Goal: Information Seeking & Learning: Learn about a topic

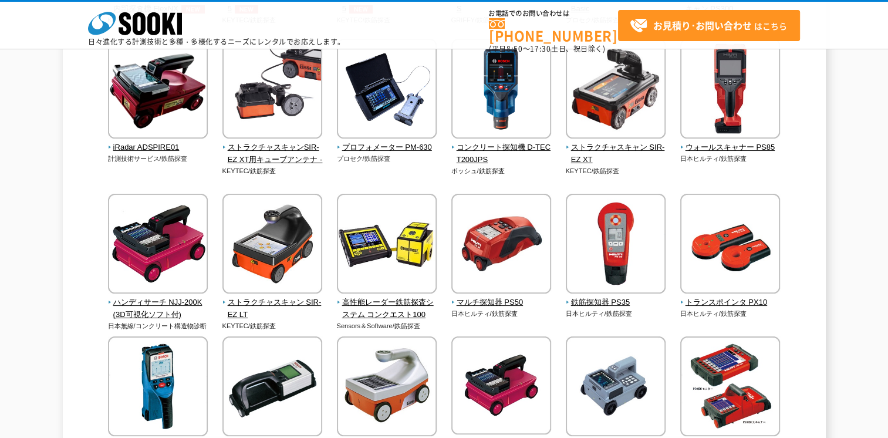
scroll to position [411, 0]
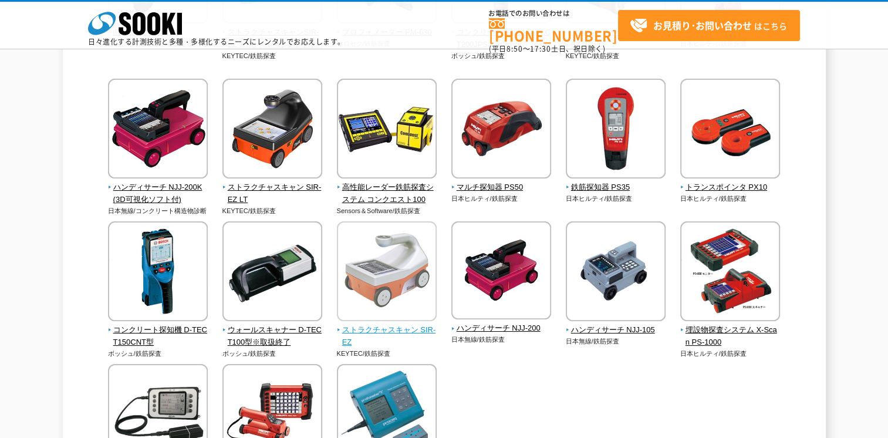
click at [386, 269] on img at bounding box center [387, 272] width 100 height 103
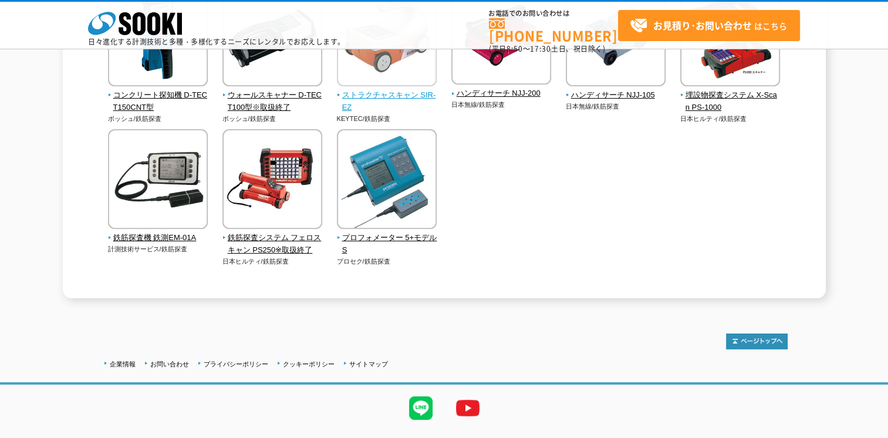
scroll to position [587, 0]
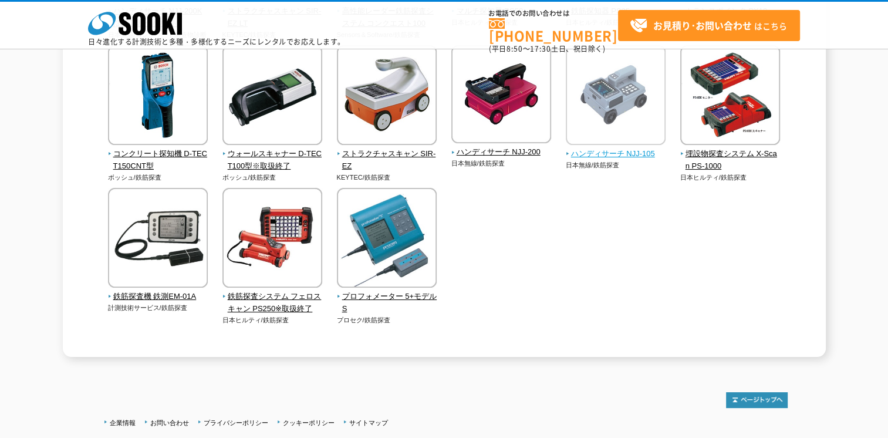
click at [601, 133] on img at bounding box center [616, 96] width 100 height 103
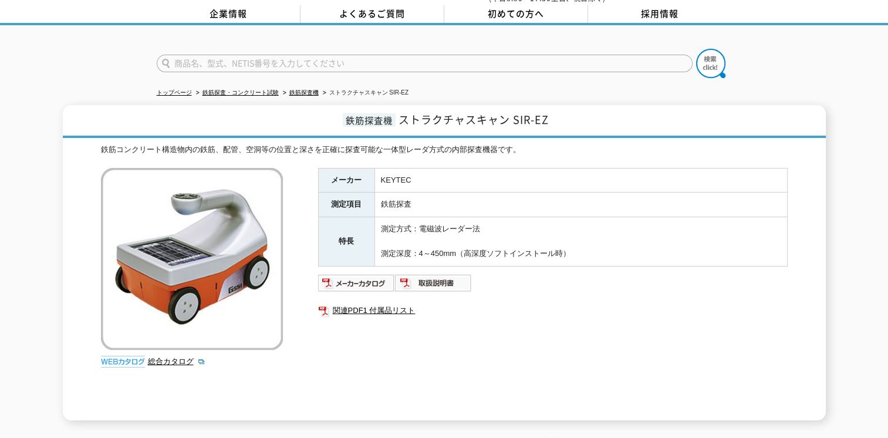
scroll to position [117, 0]
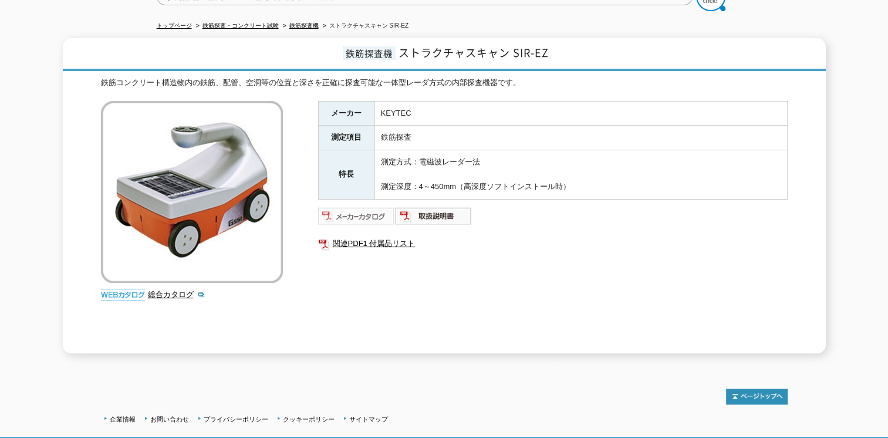
click at [360, 210] on img at bounding box center [356, 216] width 77 height 19
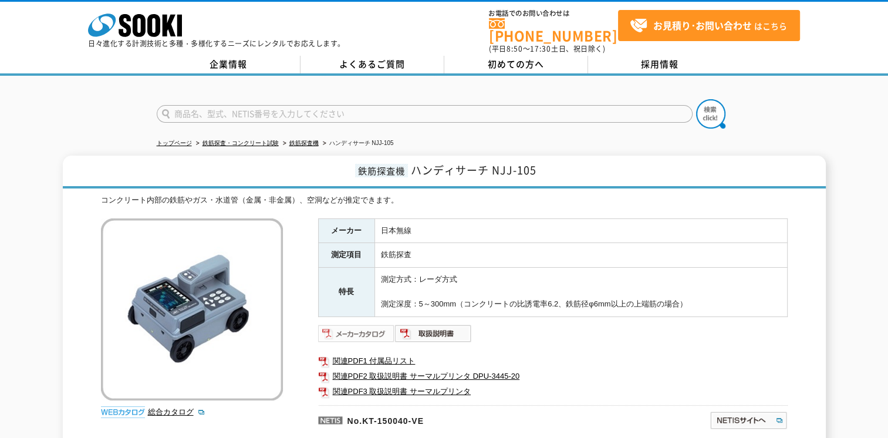
click at [356, 324] on img at bounding box center [356, 333] width 77 height 19
